Goal: Task Accomplishment & Management: Complete application form

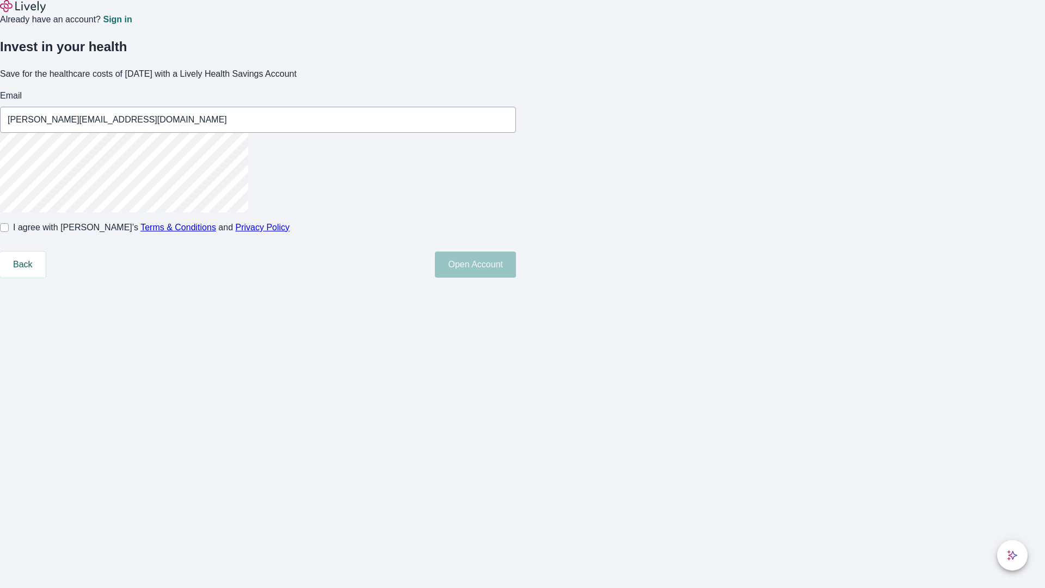
click at [9, 232] on input "I agree with Lively’s Terms & Conditions and Privacy Policy" at bounding box center [4, 227] width 9 height 9
checkbox input "true"
click at [516, 278] on button "Open Account" at bounding box center [475, 264] width 81 height 26
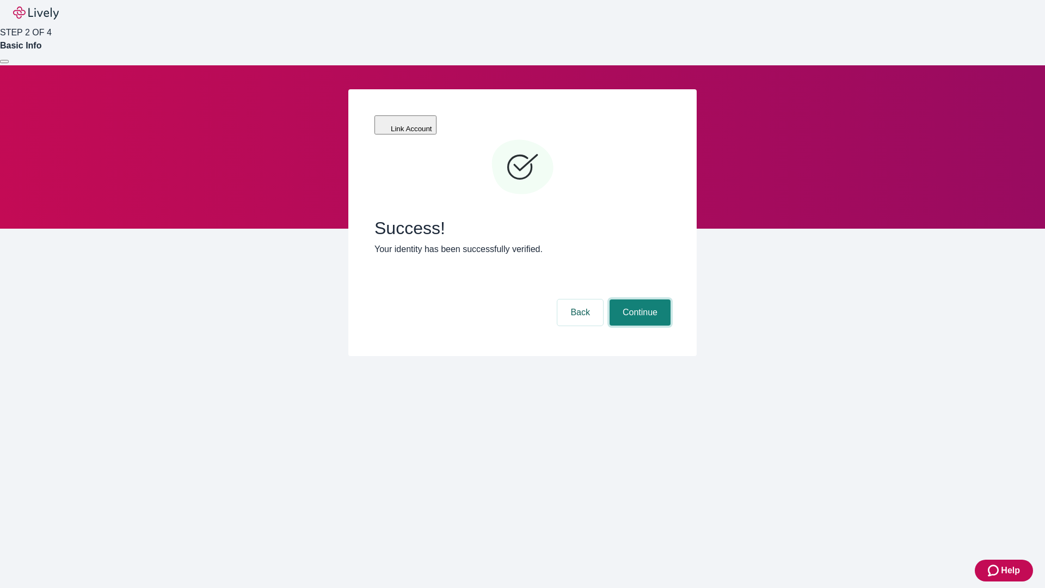
click at [638, 299] on button "Continue" at bounding box center [639, 312] width 61 height 26
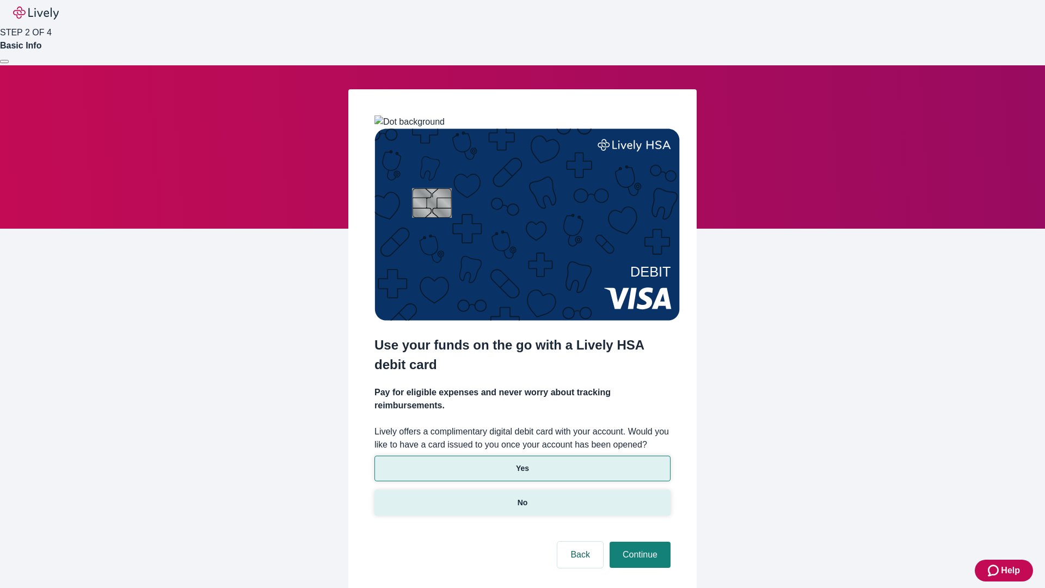
click at [522, 497] on p "No" at bounding box center [523, 502] width 10 height 11
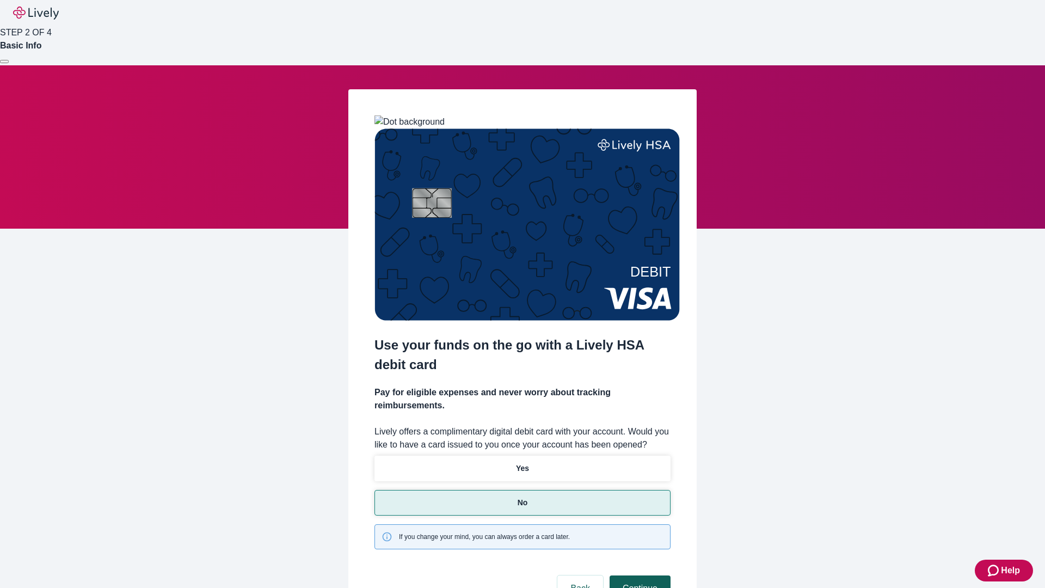
click at [638, 575] on button "Continue" at bounding box center [639, 588] width 61 height 26
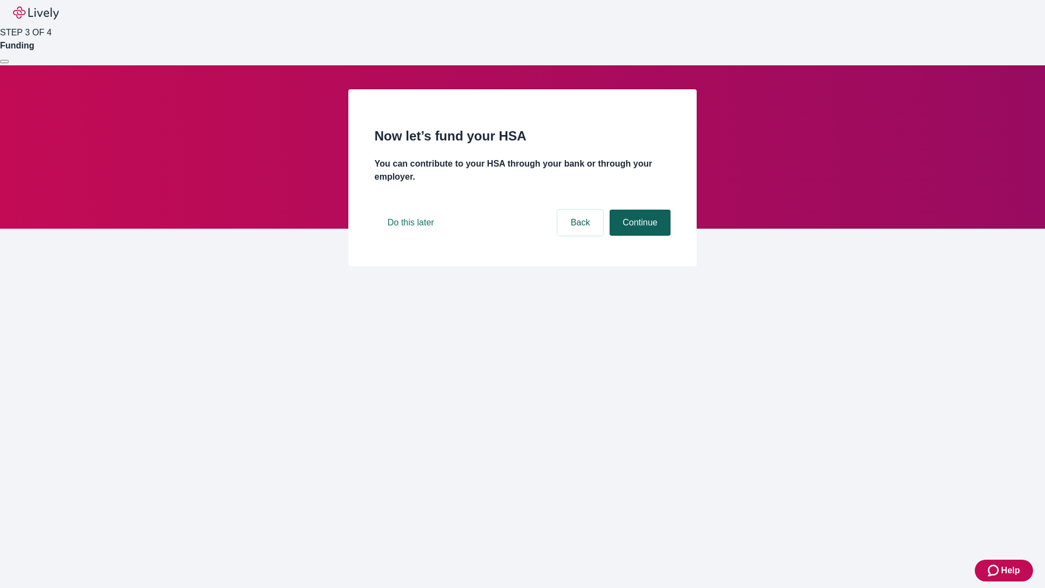
click at [638, 236] on button "Continue" at bounding box center [639, 223] width 61 height 26
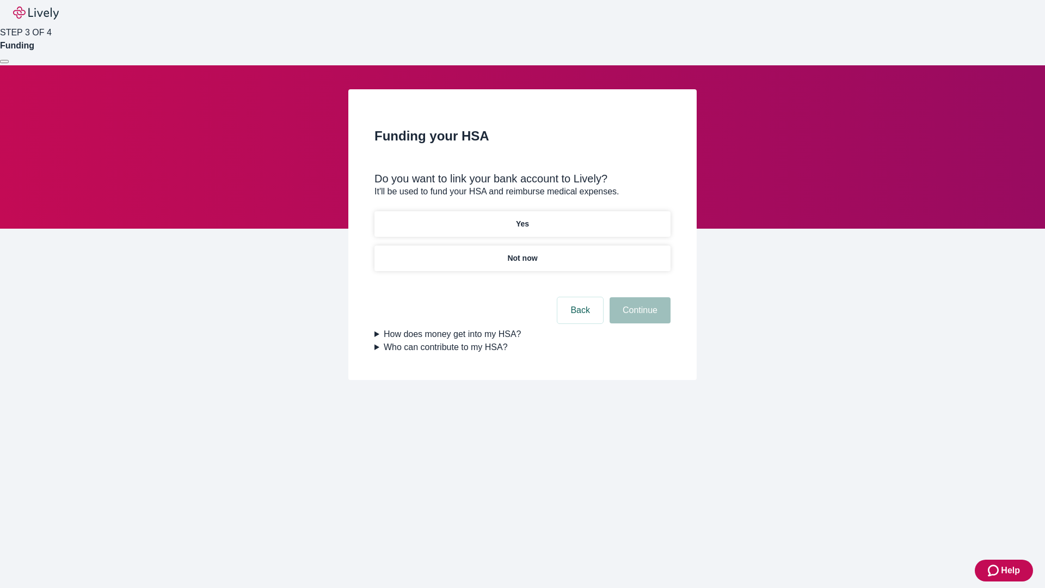
click at [522, 218] on p "Yes" at bounding box center [522, 223] width 13 height 11
click at [638, 297] on button "Continue" at bounding box center [639, 310] width 61 height 26
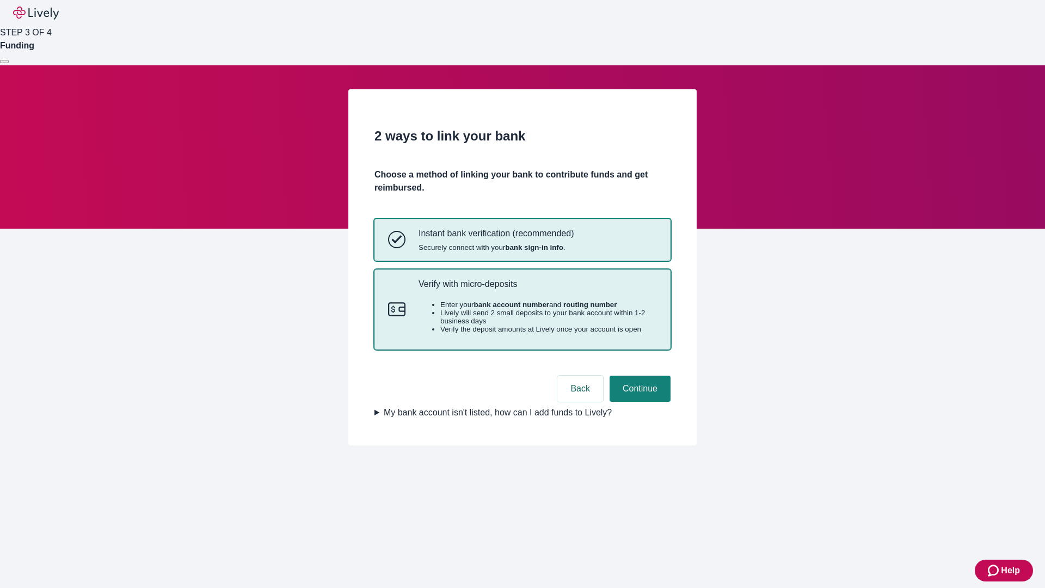
click at [537, 289] on p "Verify with micro-deposits" at bounding box center [537, 284] width 238 height 10
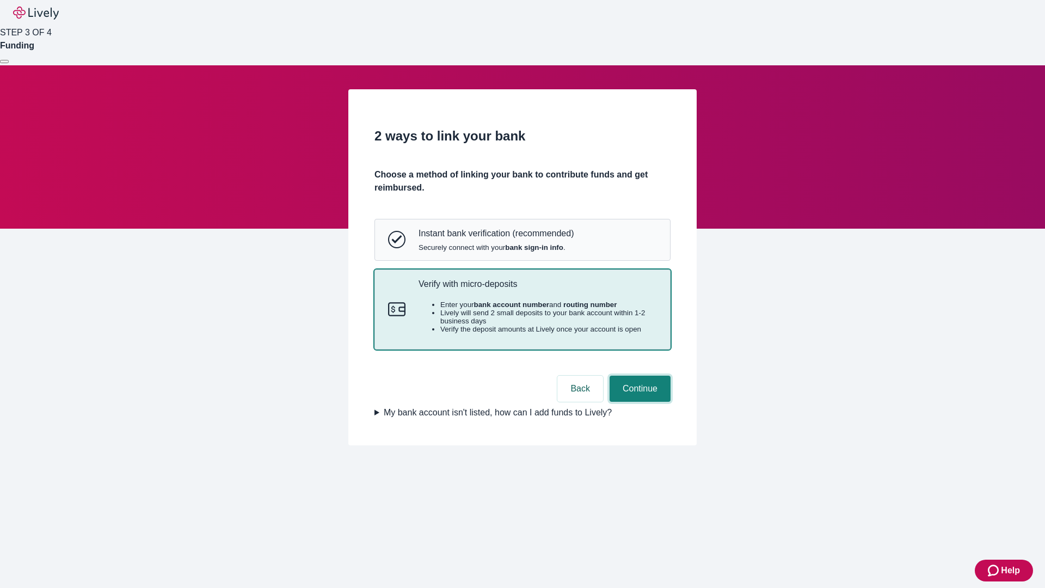
click at [638, 402] on button "Continue" at bounding box center [639, 388] width 61 height 26
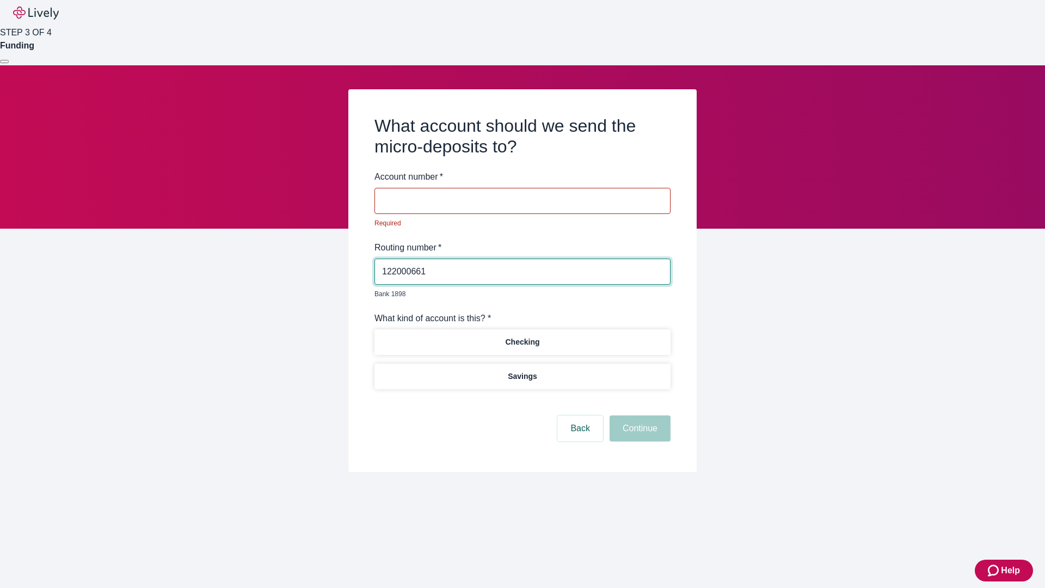
type input "122000661"
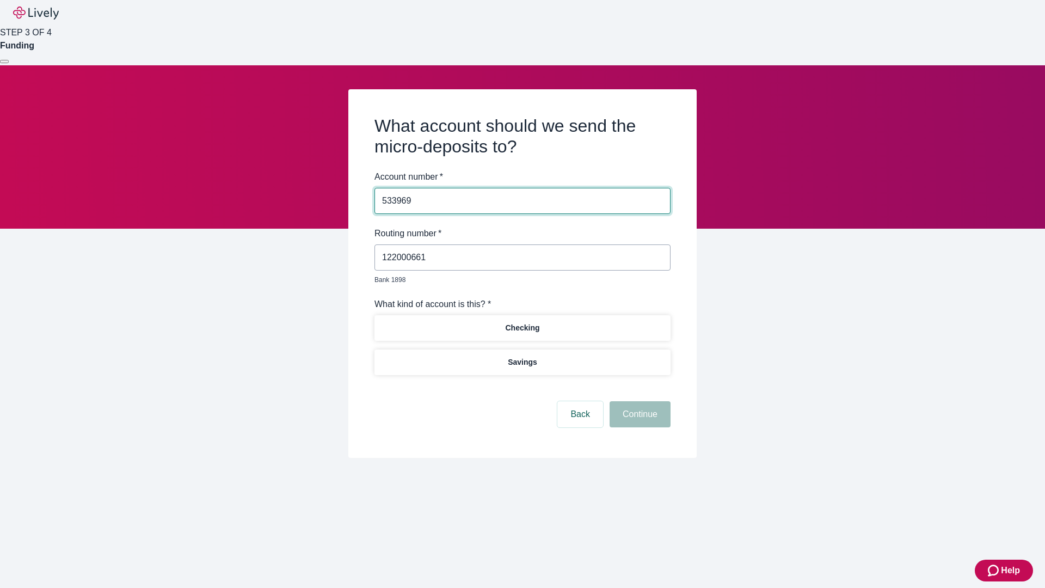
type input "533969"
click at [522, 322] on p "Checking" at bounding box center [522, 327] width 34 height 11
click at [638, 402] on button "Continue" at bounding box center [639, 414] width 61 height 26
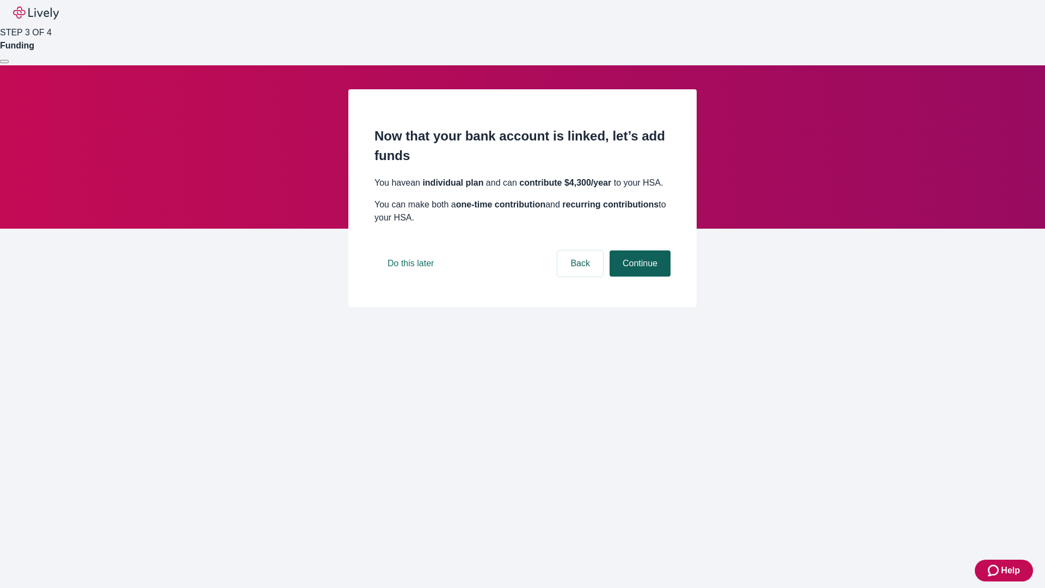
click at [638, 276] on button "Continue" at bounding box center [639, 263] width 61 height 26
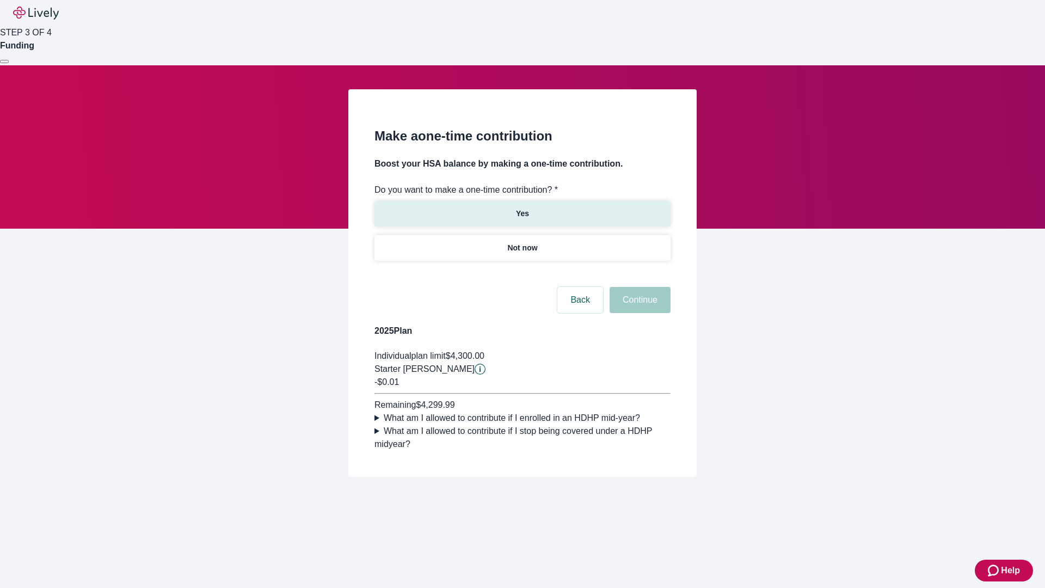
click at [522, 208] on p "Yes" at bounding box center [522, 213] width 13 height 11
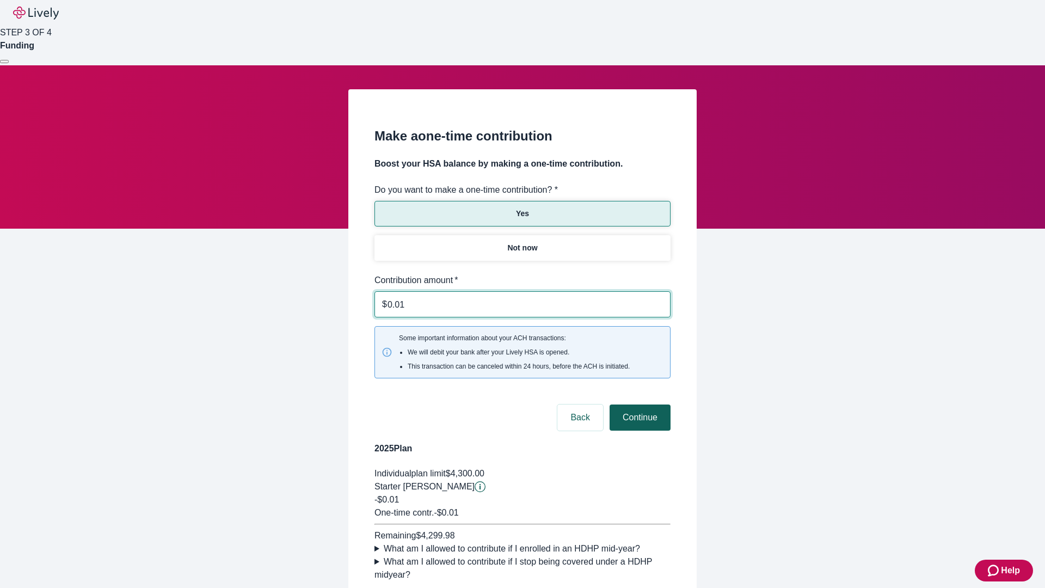
type input "0.01"
click at [638, 404] on button "Continue" at bounding box center [639, 417] width 61 height 26
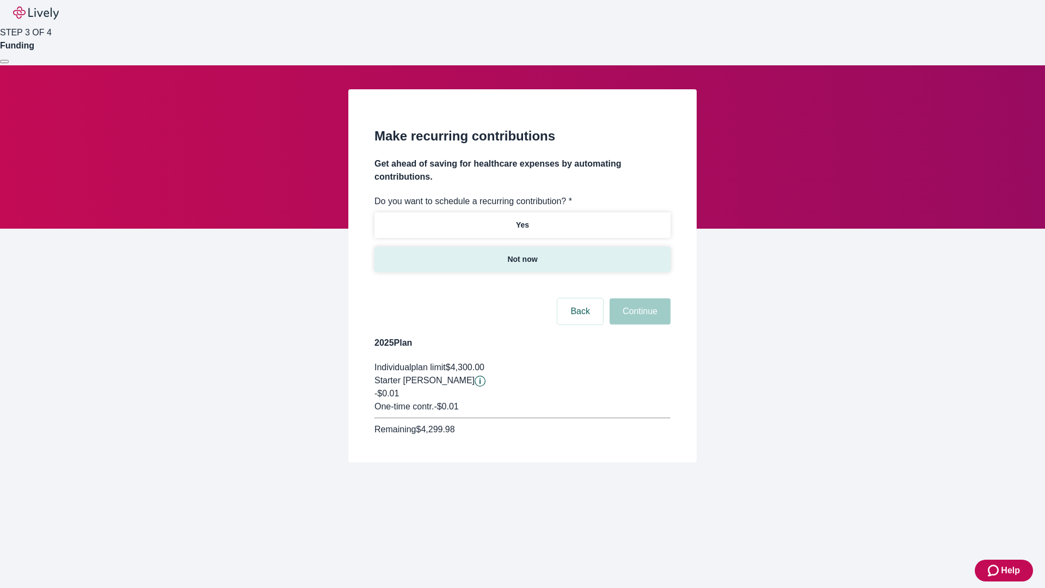
click at [522, 254] on p "Not now" at bounding box center [522, 259] width 30 height 11
click at [638, 298] on button "Continue" at bounding box center [639, 311] width 61 height 26
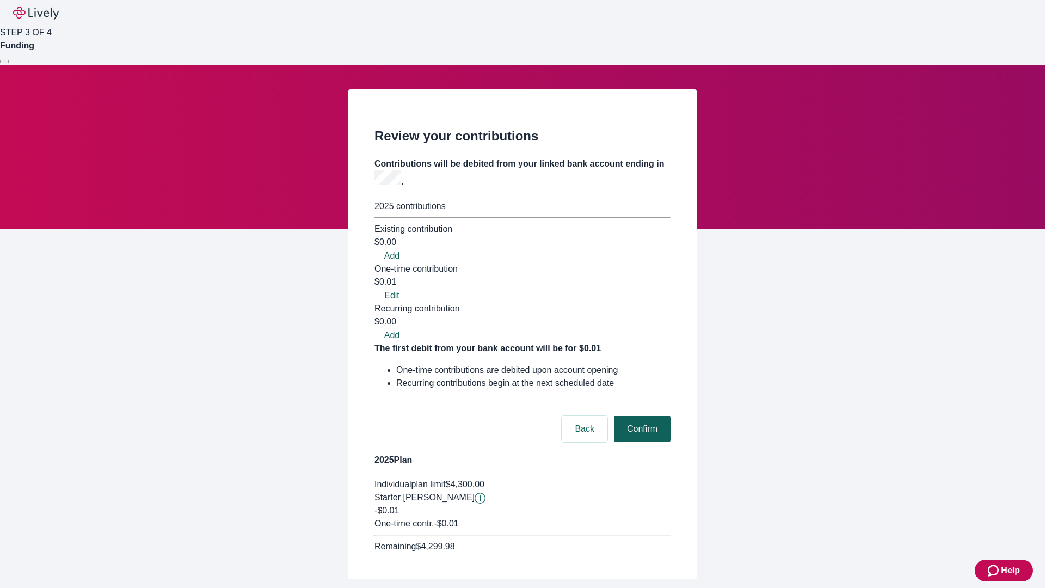
click at [640, 416] on button "Confirm" at bounding box center [642, 429] width 57 height 26
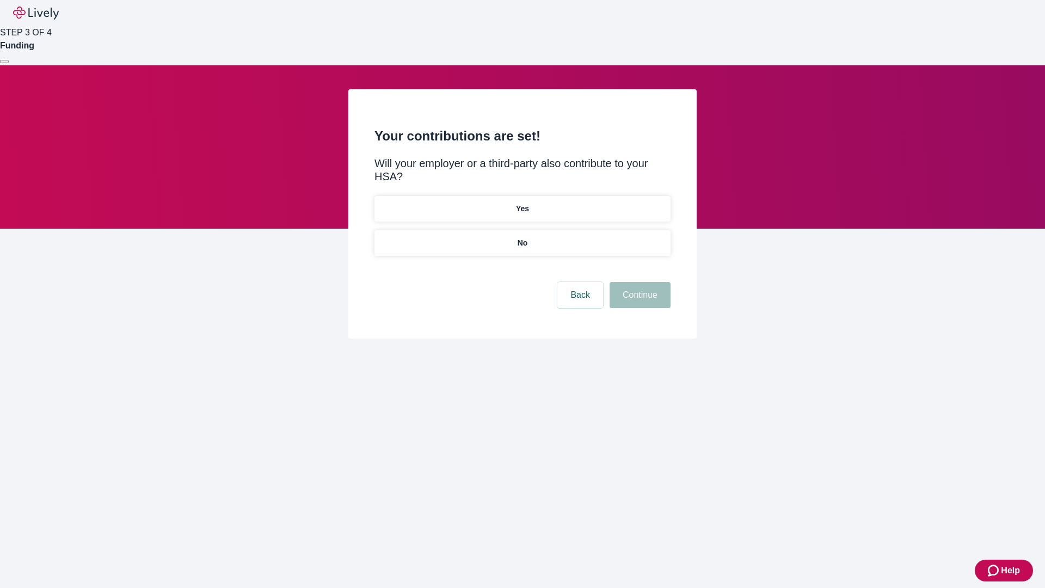
click at [522, 237] on p "No" at bounding box center [523, 242] width 10 height 11
click at [638, 282] on button "Continue" at bounding box center [639, 295] width 61 height 26
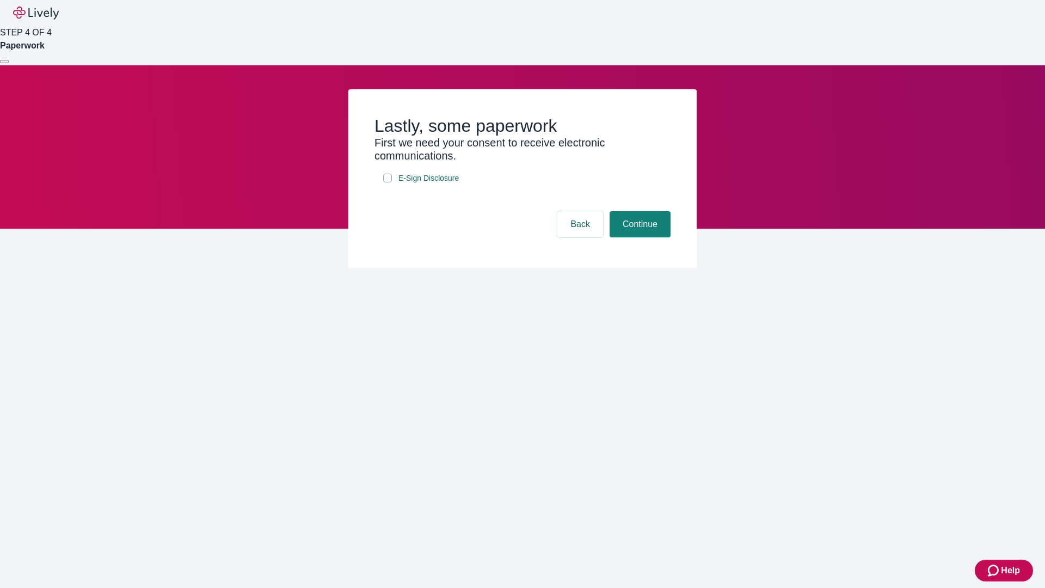
click at [387, 182] on input "E-Sign Disclosure" at bounding box center [387, 178] width 9 height 9
checkbox input "true"
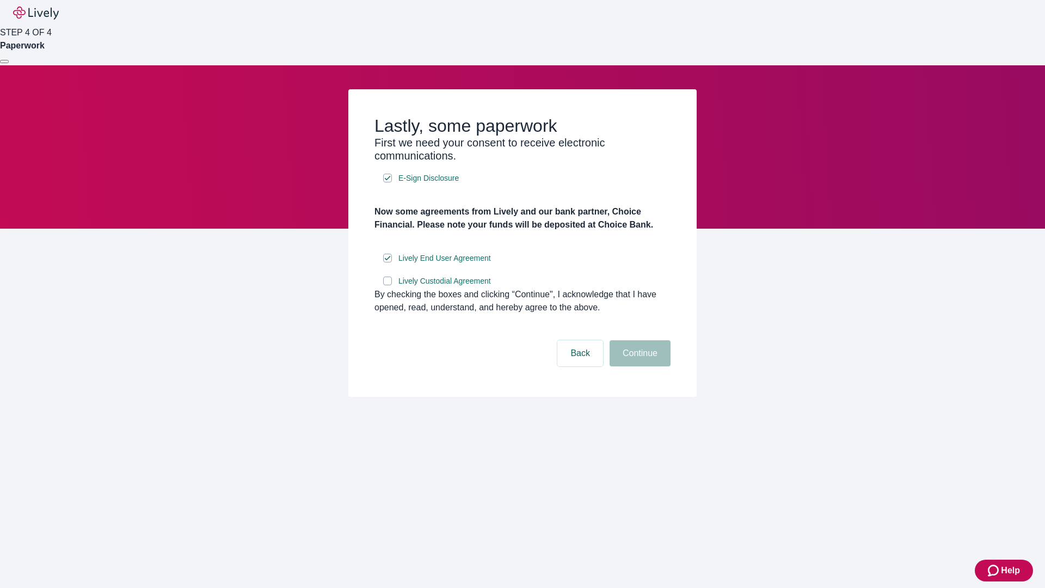
click at [387, 285] on input "Lively Custodial Agreement" at bounding box center [387, 280] width 9 height 9
checkbox input "true"
click at [638, 366] on button "Continue" at bounding box center [639, 353] width 61 height 26
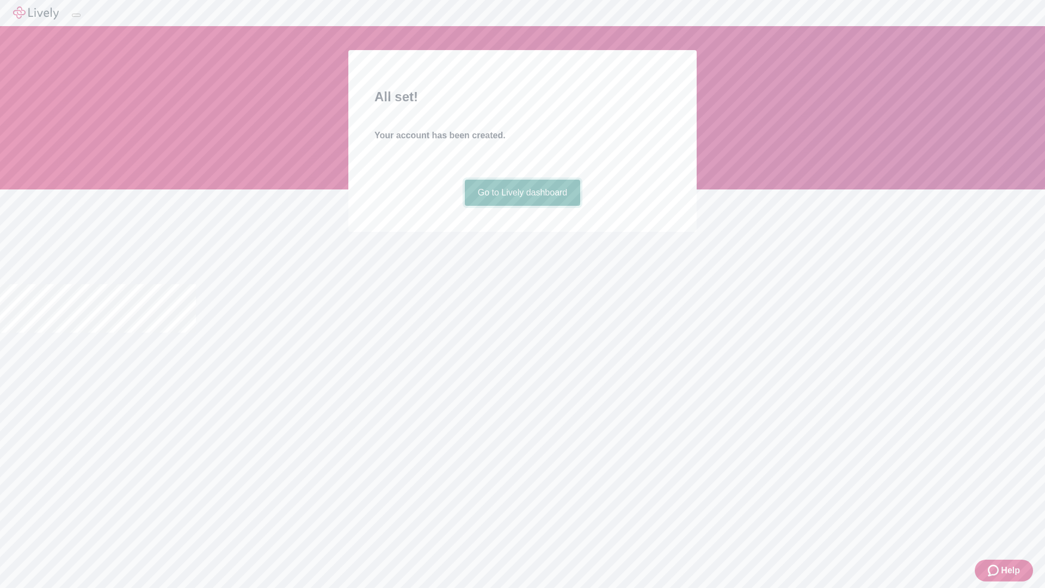
click at [522, 206] on link "Go to Lively dashboard" at bounding box center [523, 193] width 116 height 26
